Goal: Find specific fact: Locate a discrete piece of known information

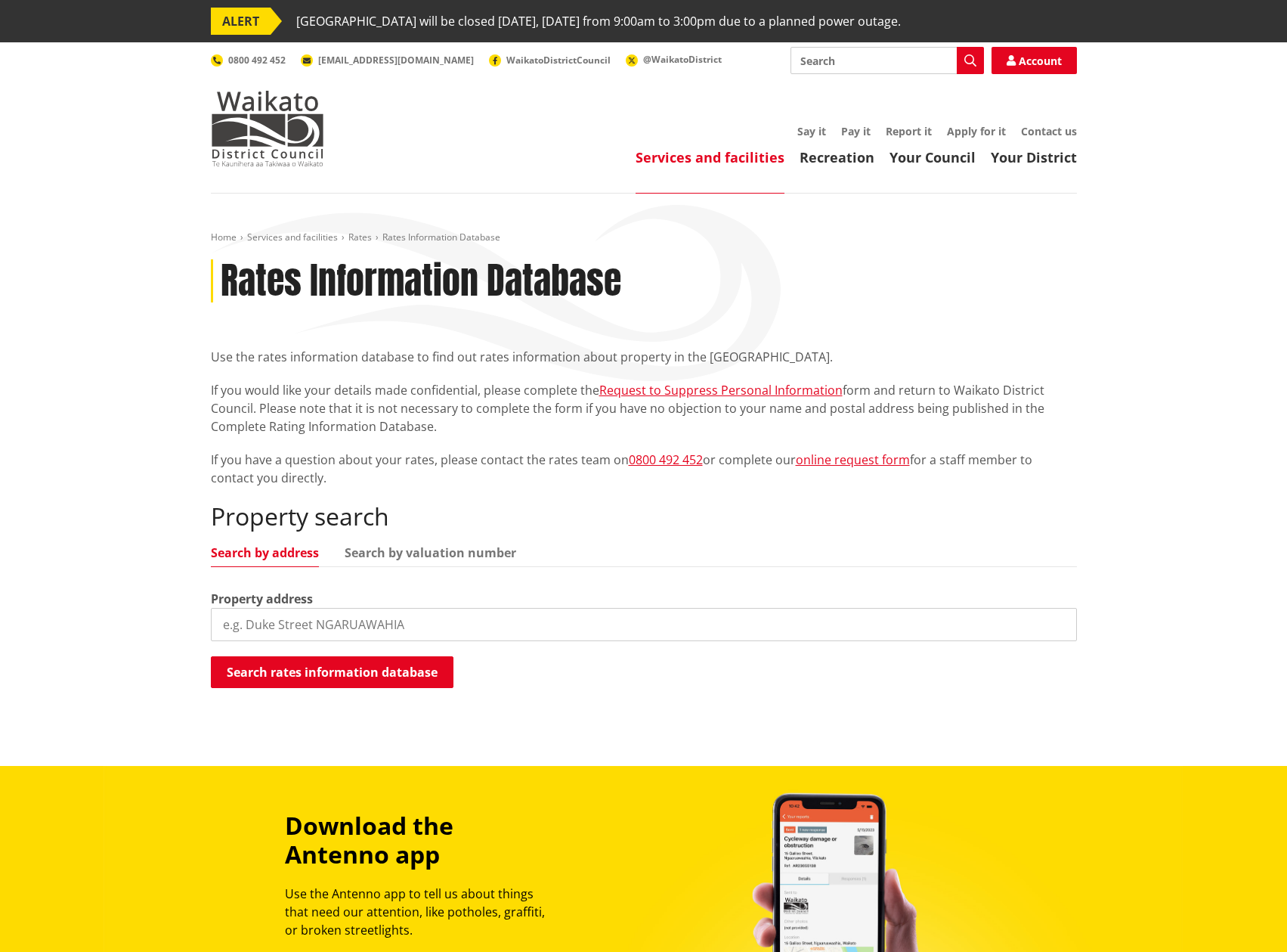
click at [313, 627] on input "search" at bounding box center [643, 625] width 866 height 33
click at [319, 672] on button "Search rates information database" at bounding box center [332, 672] width 243 height 32
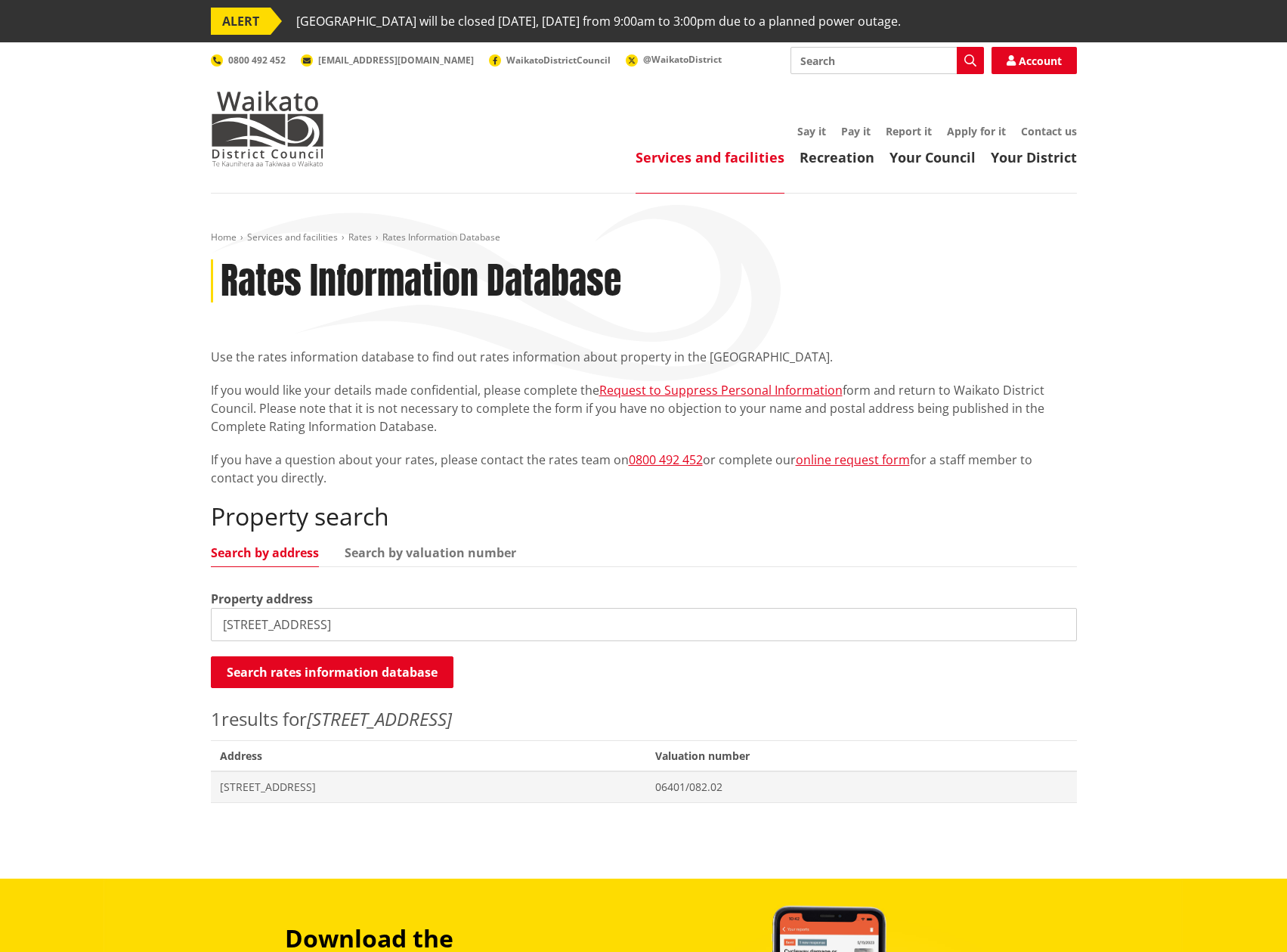
drag, startPoint x: 337, startPoint y: 626, endPoint x: 345, endPoint y: 595, distance: 32.0
click at [341, 622] on input "1D Wainui Road" at bounding box center [643, 625] width 866 height 33
type input "1"
type input "11 Bow Street"
click at [337, 664] on button "Search rates information database" at bounding box center [332, 672] width 243 height 32
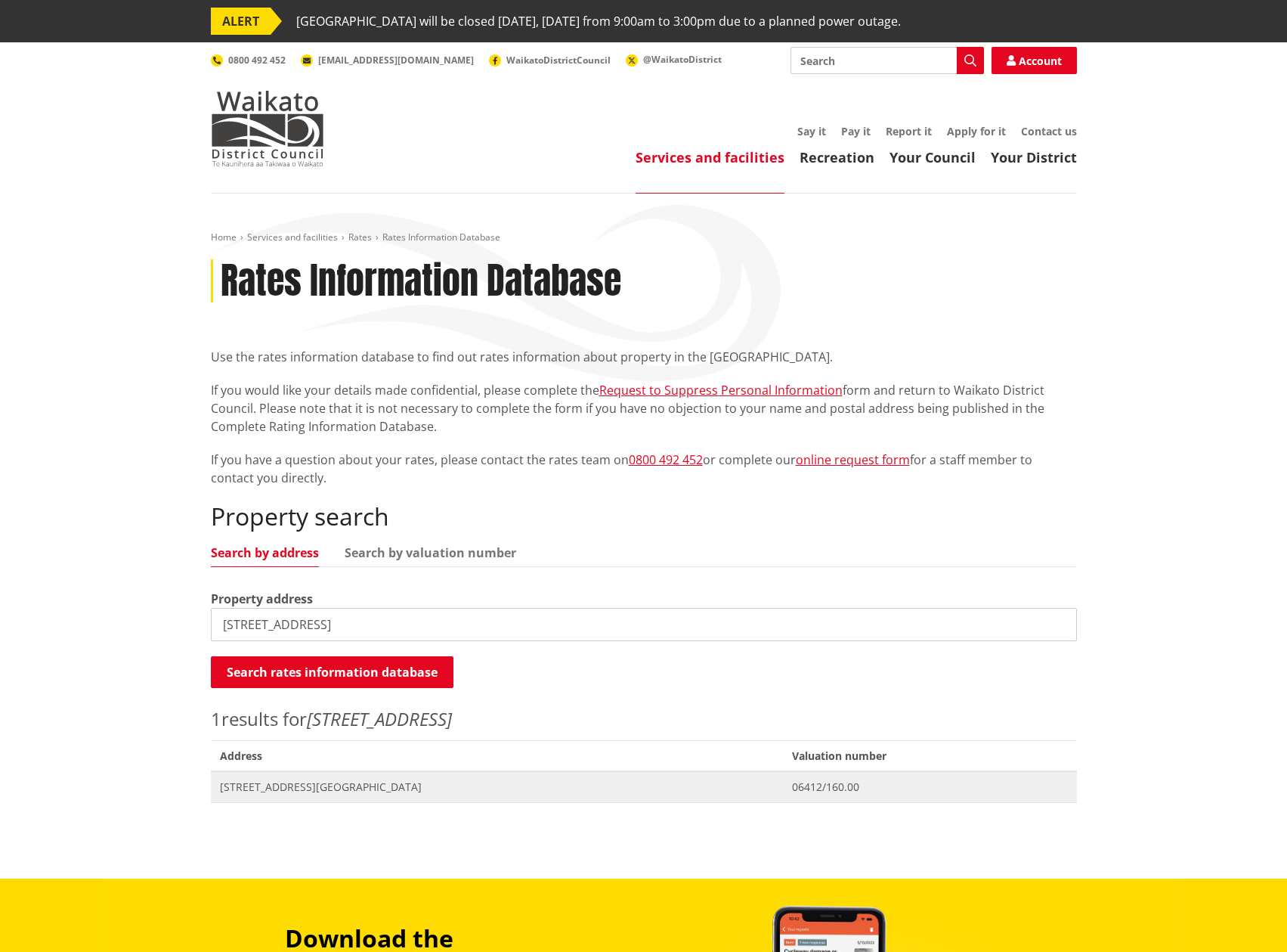
click at [297, 790] on span "[STREET_ADDRESS][GEOGRAPHIC_DATA]" at bounding box center [497, 786] width 554 height 15
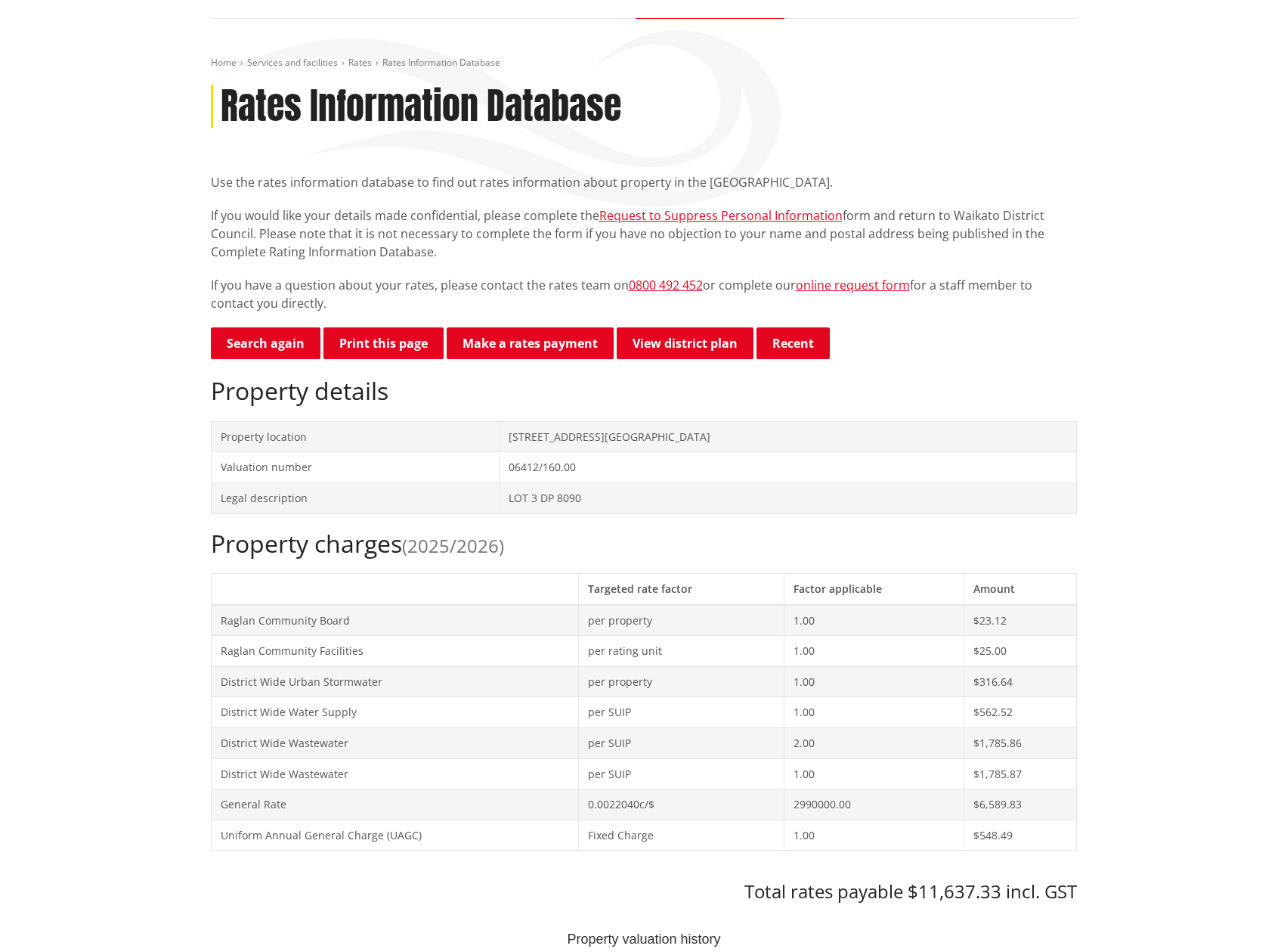
scroll to position [226, 0]
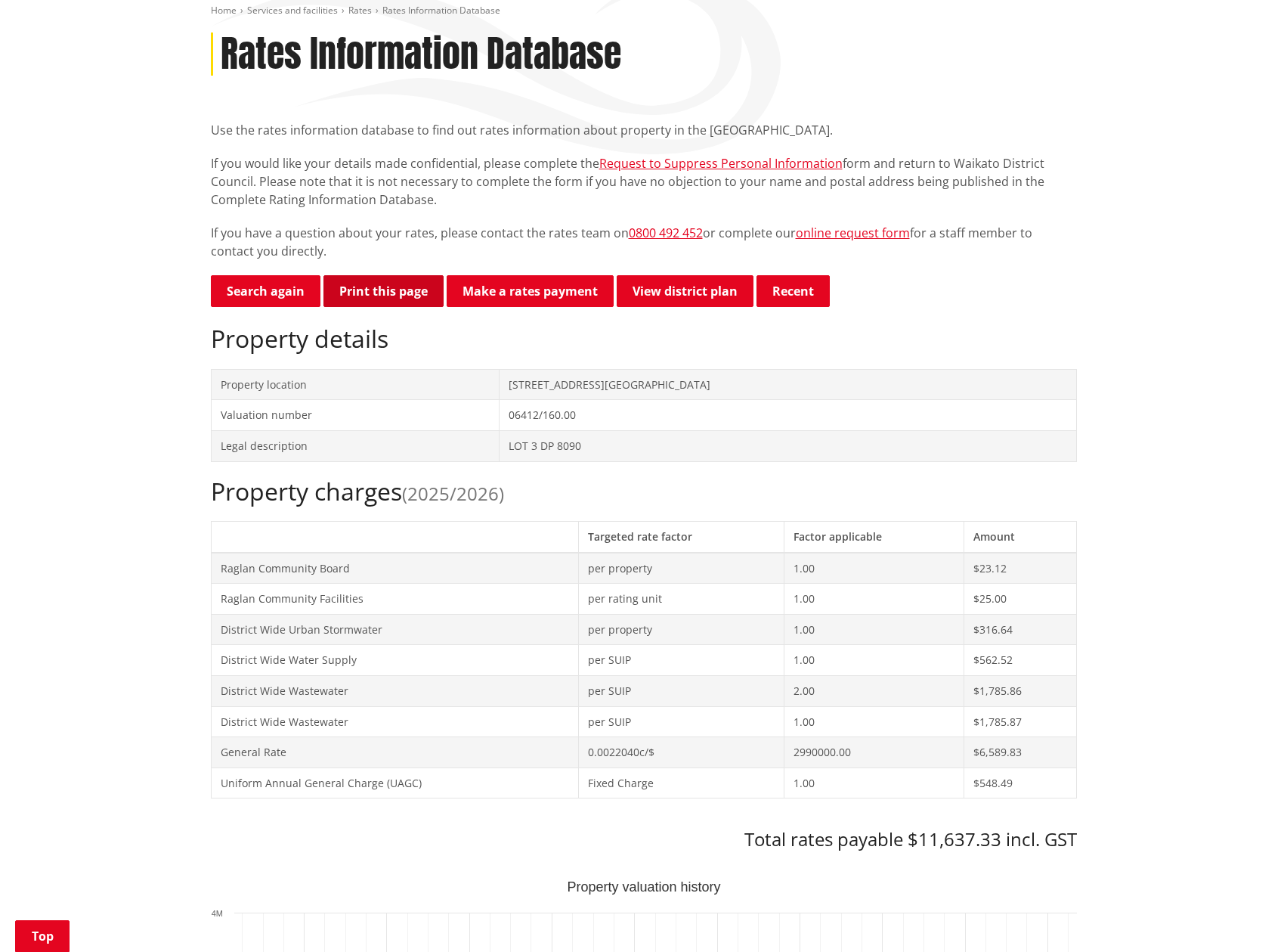
click at [383, 290] on button "Print this page" at bounding box center [383, 291] width 120 height 32
